Goal: Transaction & Acquisition: Purchase product/service

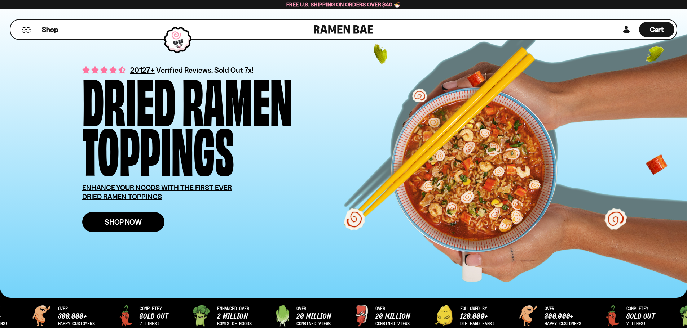
click at [129, 223] on span "Shop Now" at bounding box center [123, 222] width 37 height 8
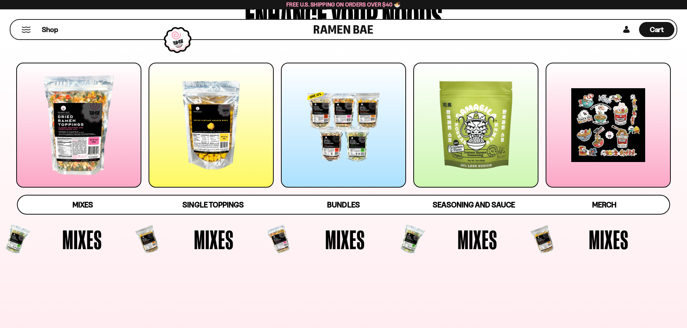
scroll to position [72, 0]
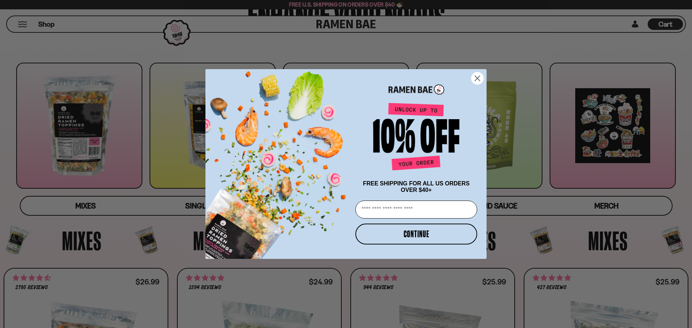
click at [477, 76] on icon "Close dialog" at bounding box center [477, 78] width 5 height 5
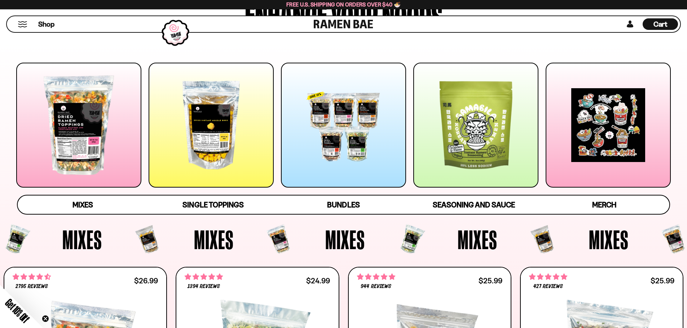
click at [356, 126] on div at bounding box center [343, 125] width 125 height 125
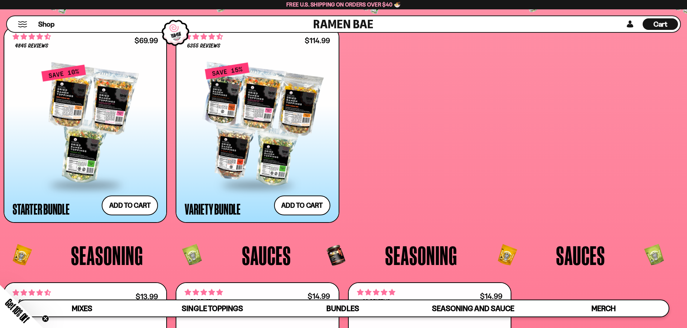
scroll to position [1870, 0]
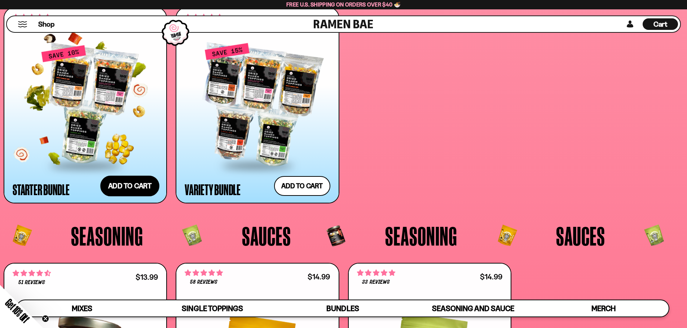
click at [137, 185] on button "Add to cart" at bounding box center [129, 186] width 59 height 21
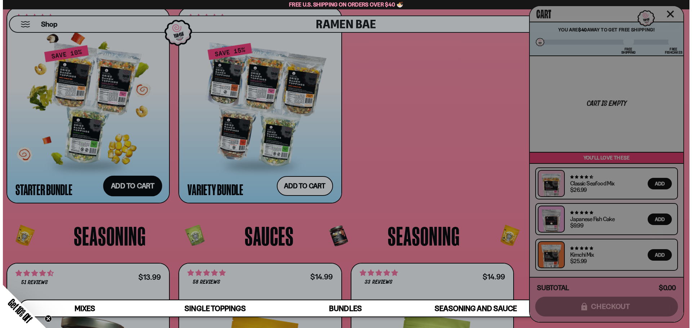
scroll to position [1883, 0]
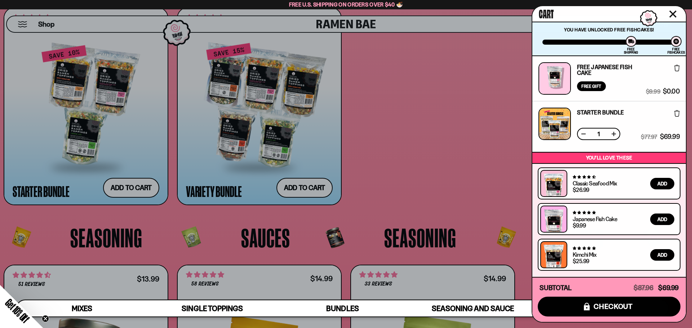
click at [672, 10] on button "Close cart" at bounding box center [672, 14] width 11 height 11
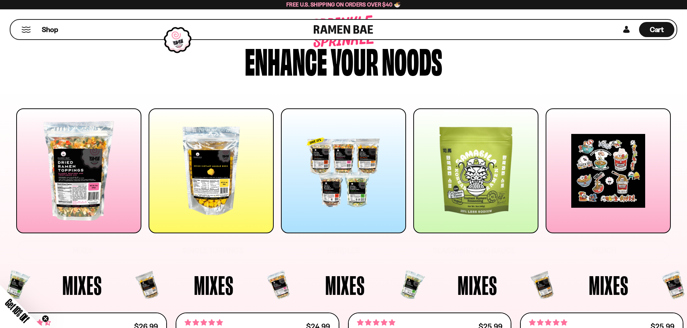
scroll to position [0, 0]
